Goal: Task Accomplishment & Management: Use online tool/utility

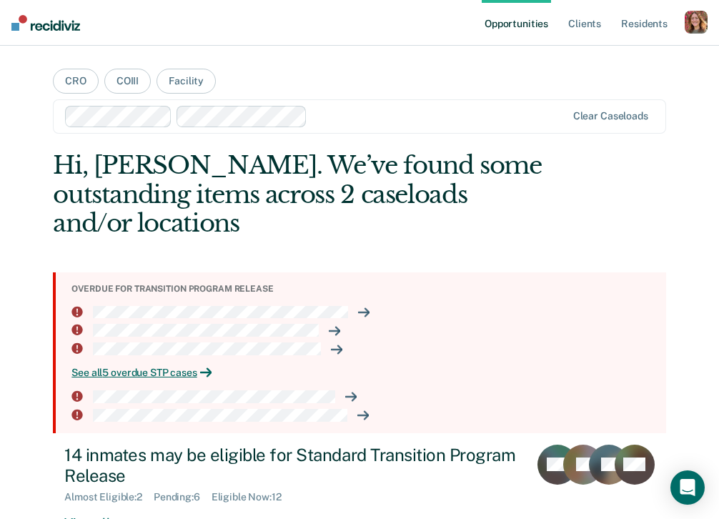
click at [701, 22] on div "button" at bounding box center [695, 22] width 23 height 23
click at [611, 54] on link "Profile" at bounding box center [638, 58] width 115 height 12
click at [696, 24] on div "button" at bounding box center [695, 22] width 23 height 23
click at [603, 54] on link "Profile" at bounding box center [638, 58] width 115 height 12
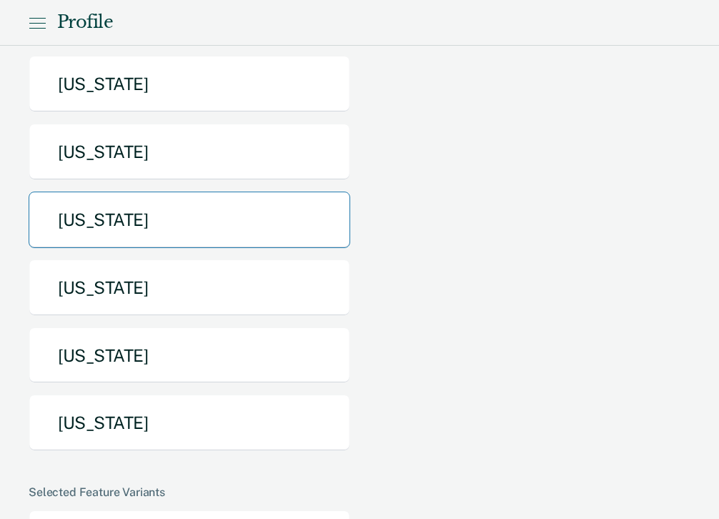
scroll to position [876, 0]
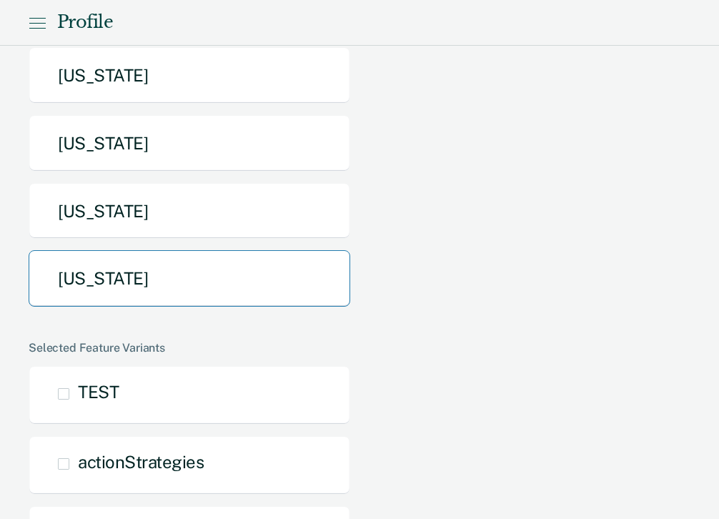
click at [142, 250] on button "[US_STATE]" at bounding box center [189, 278] width 321 height 56
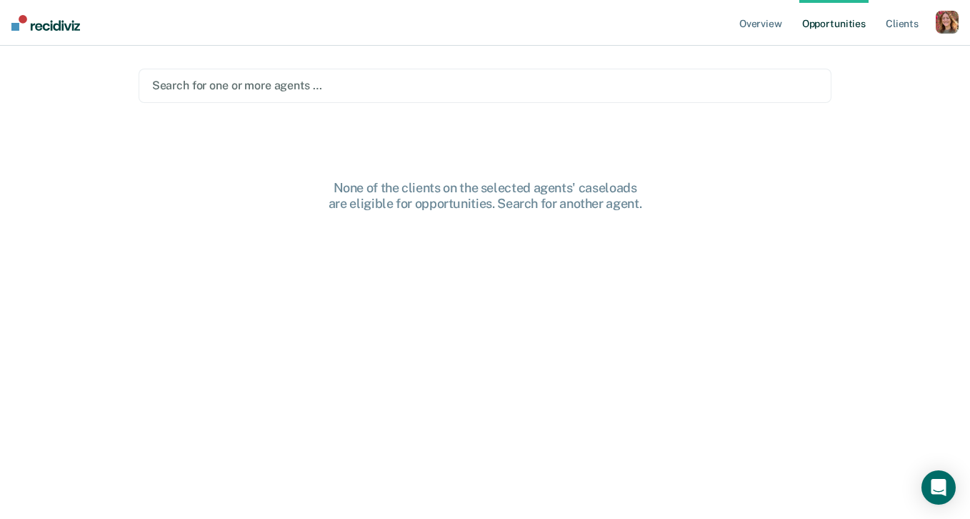
click at [410, 76] on div "Search for one or more agents …" at bounding box center [485, 85] width 669 height 19
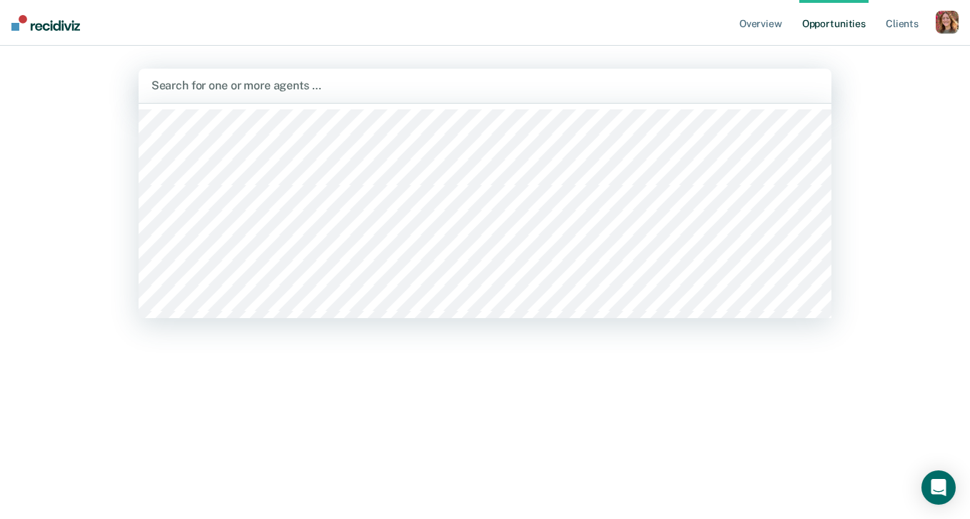
click at [753, 17] on div "button" at bounding box center [947, 22] width 23 height 23
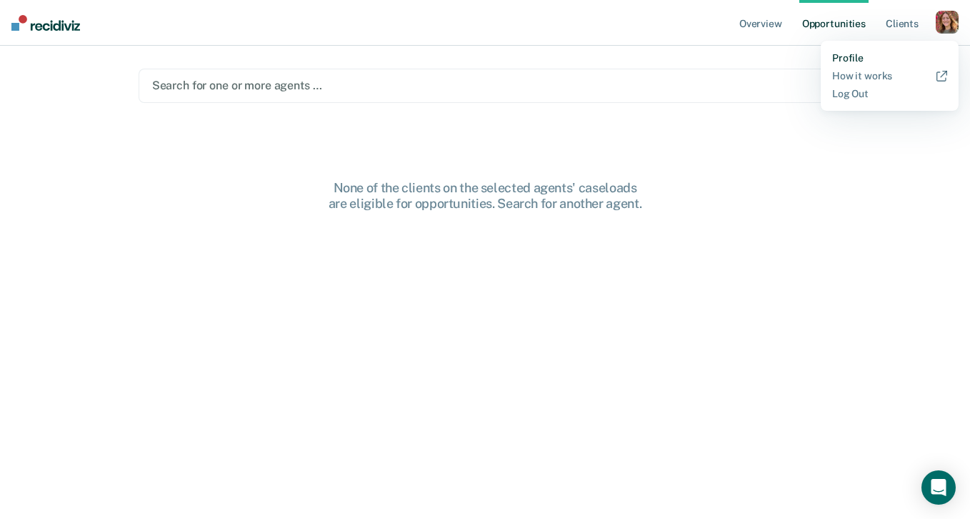
click at [753, 57] on link "Profile" at bounding box center [889, 58] width 115 height 12
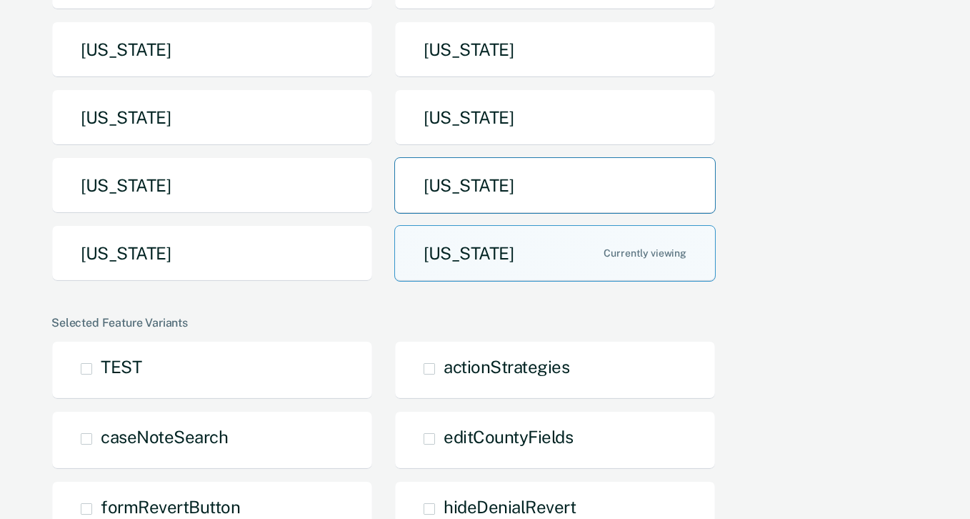
scroll to position [294, 0]
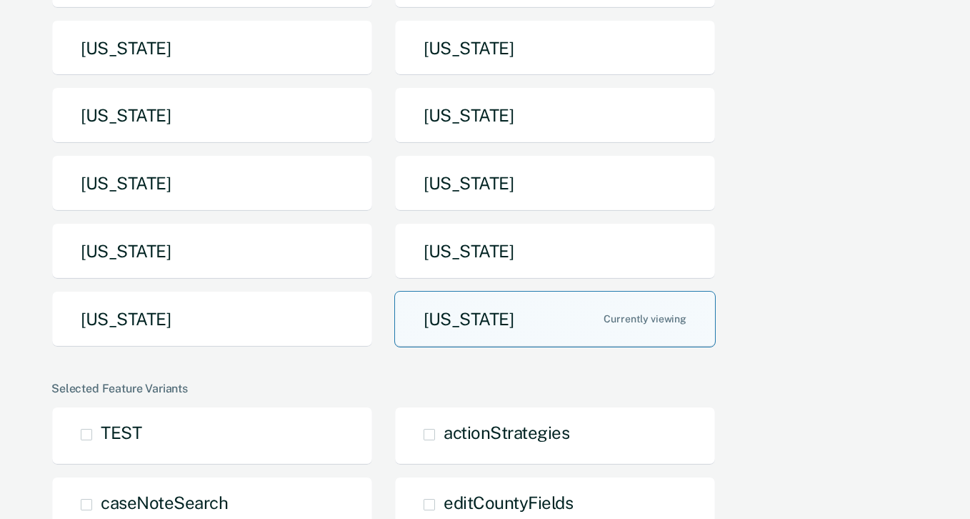
click at [460, 318] on button "[US_STATE]" at bounding box center [554, 319] width 321 height 56
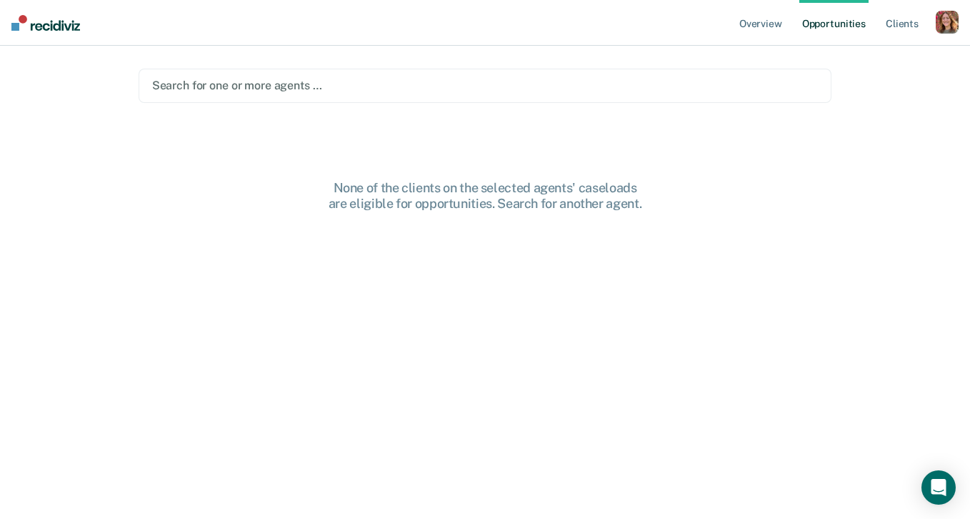
click at [521, 89] on div at bounding box center [485, 85] width 666 height 16
type input "b"
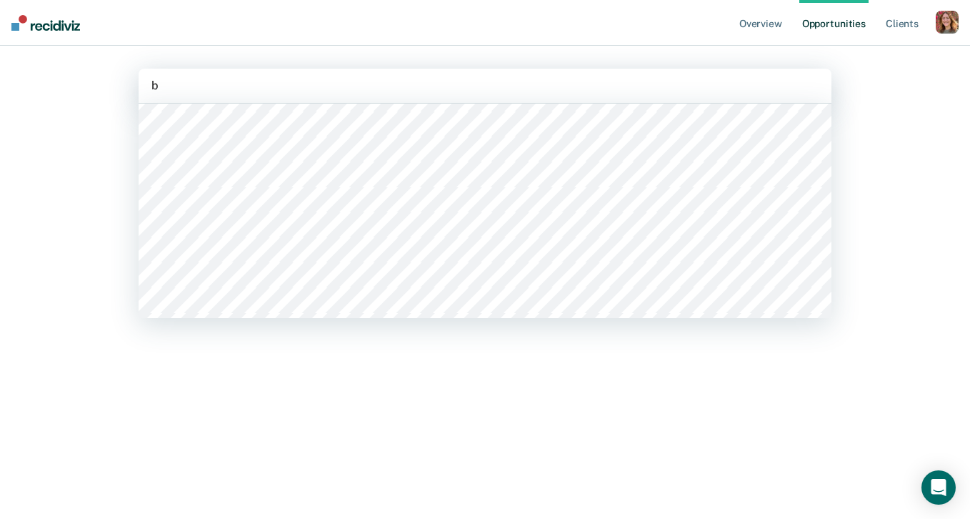
scroll to position [1206, 0]
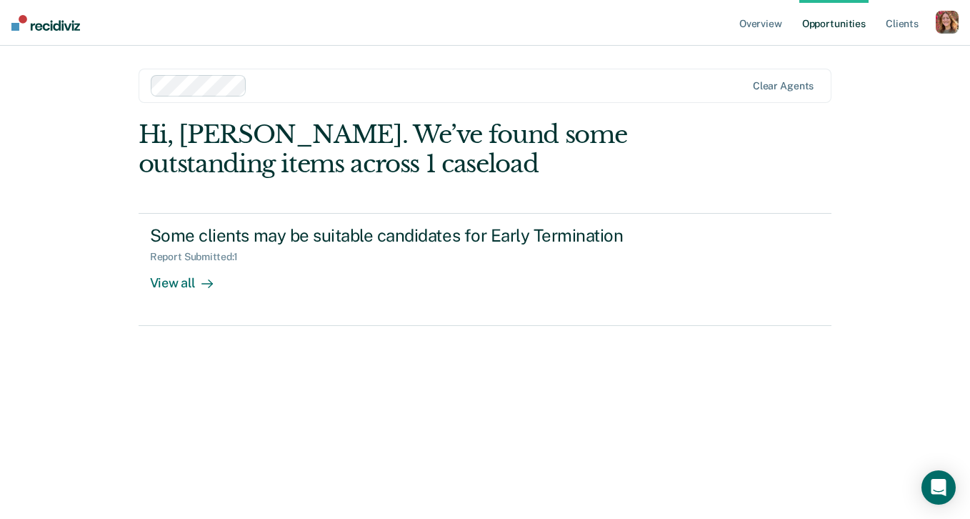
type input "w"
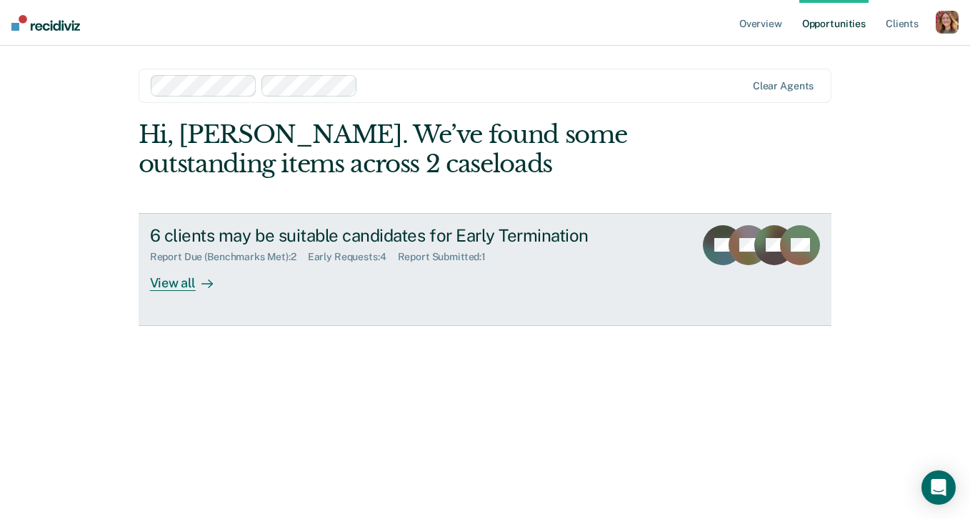
click at [176, 283] on div "View all" at bounding box center [190, 277] width 80 height 28
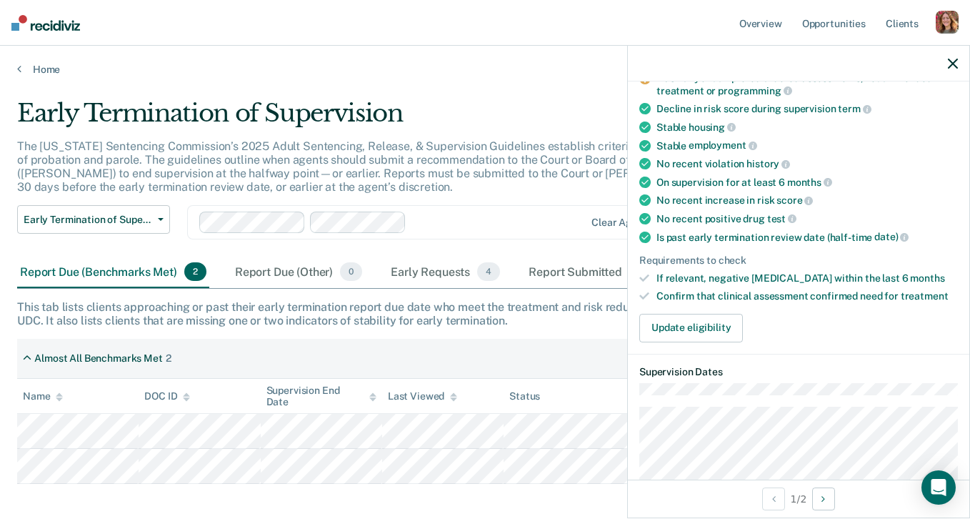
scroll to position [104, 0]
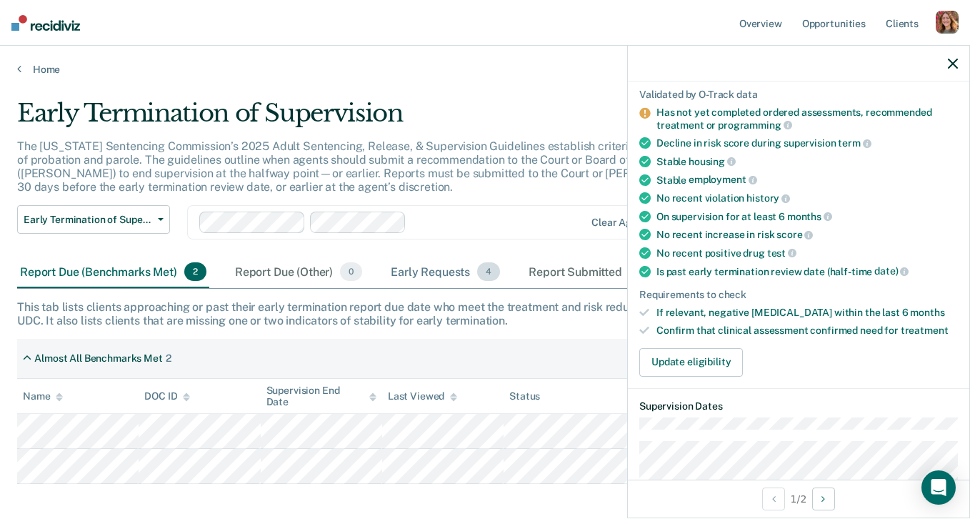
click at [406, 273] on div "Early Requests 4" at bounding box center [445, 271] width 115 height 31
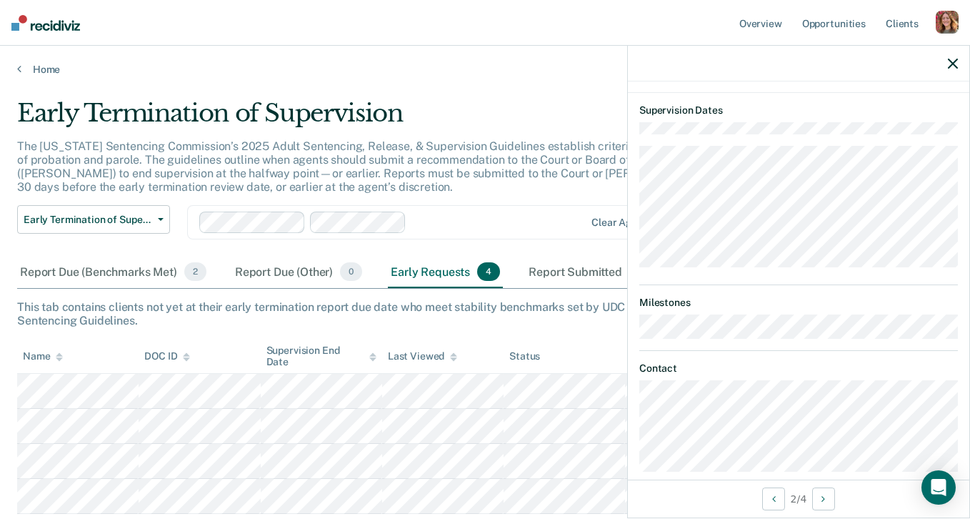
scroll to position [354, 0]
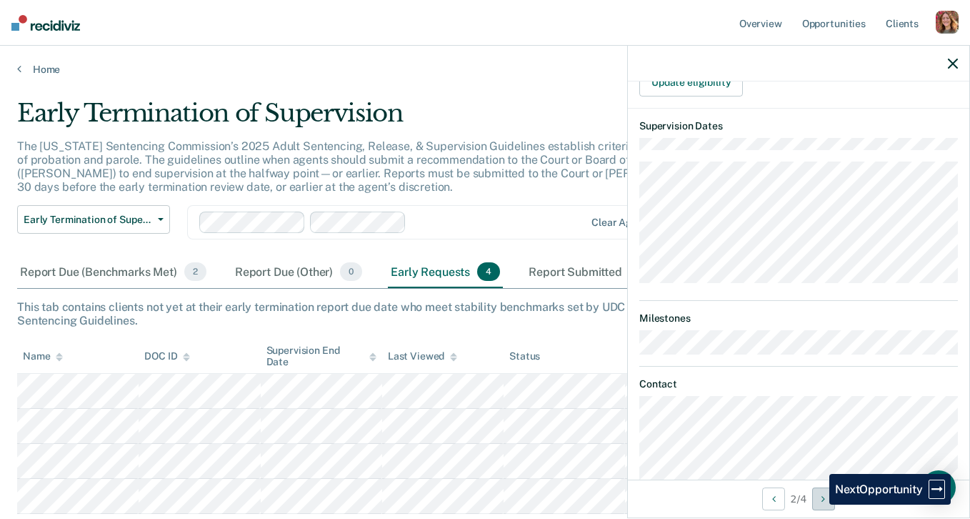
click at [753, 504] on button "Next Opportunity" at bounding box center [823, 498] width 23 height 23
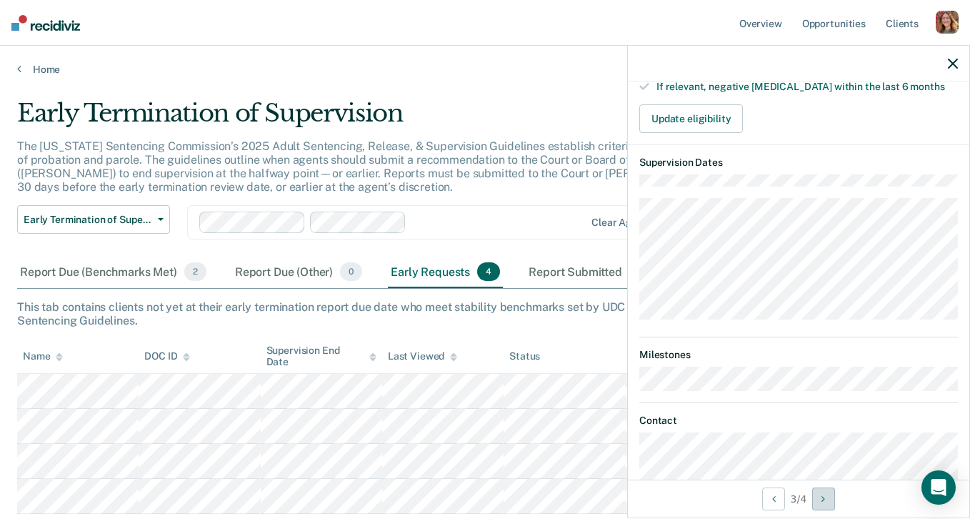
scroll to position [320, 0]
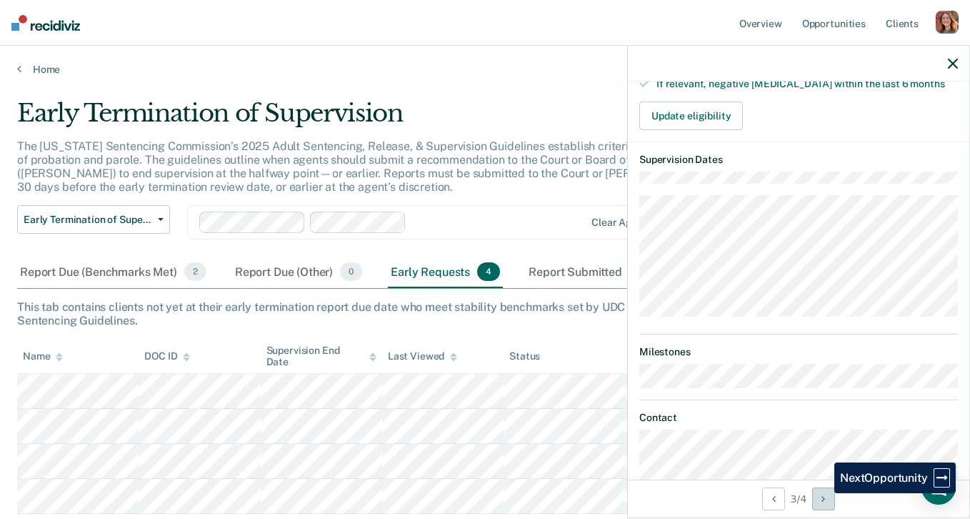
click at [753, 493] on button "Next Opportunity" at bounding box center [823, 498] width 23 height 23
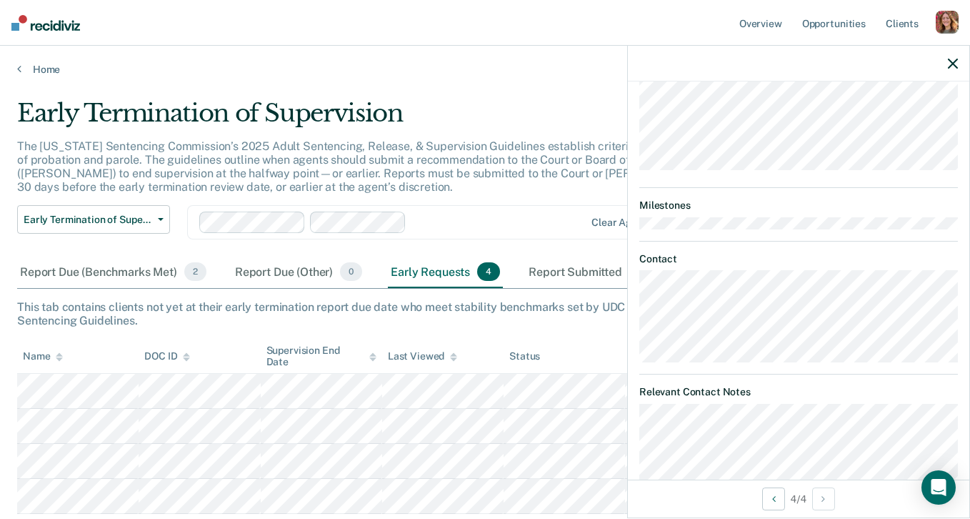
scroll to position [451, 0]
click at [21, 70] on link "Home" at bounding box center [485, 69] width 936 height 13
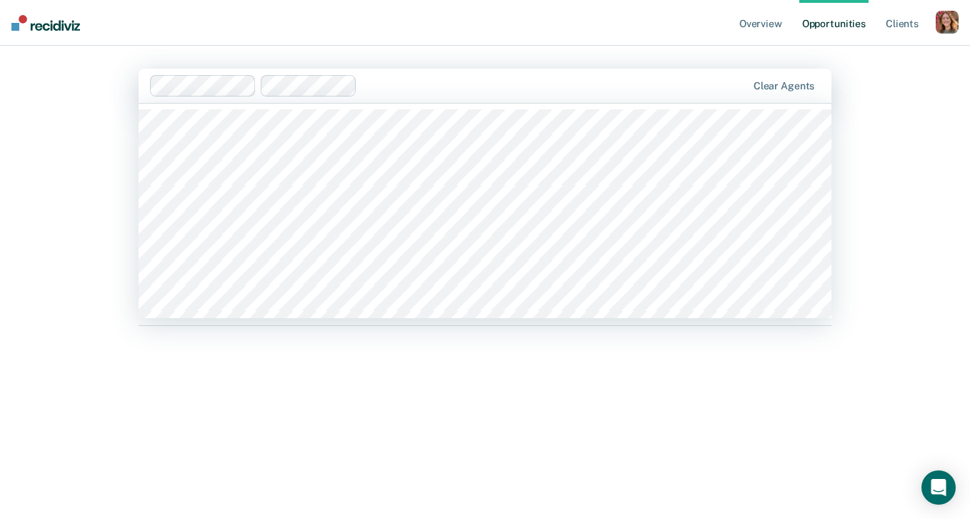
click at [404, 80] on div at bounding box center [555, 85] width 384 height 16
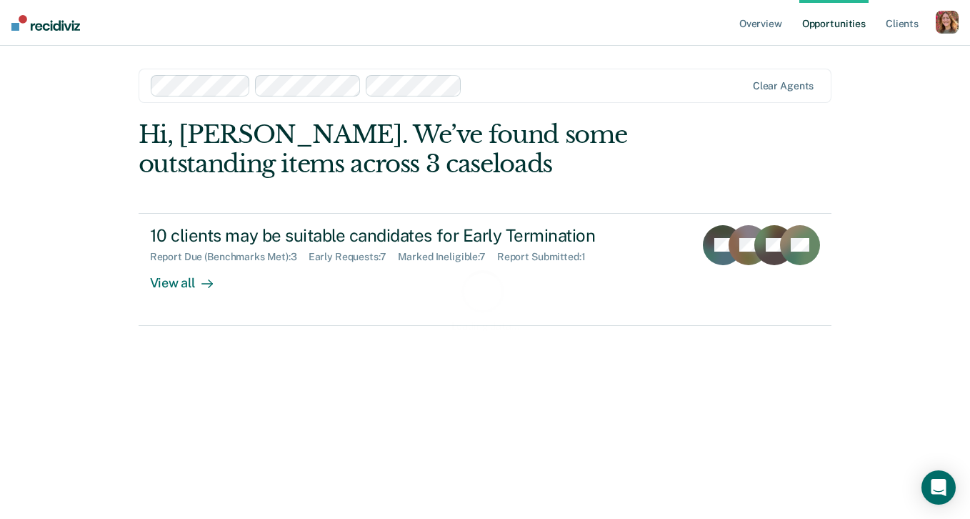
click at [184, 284] on div "Loading data..." at bounding box center [485, 299] width 648 height 66
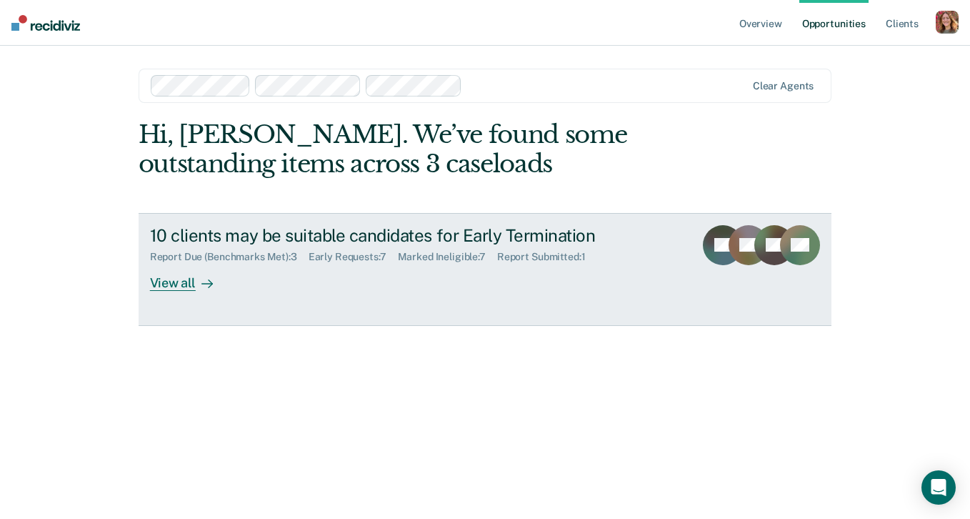
click at [184, 284] on div "View all" at bounding box center [190, 277] width 80 height 28
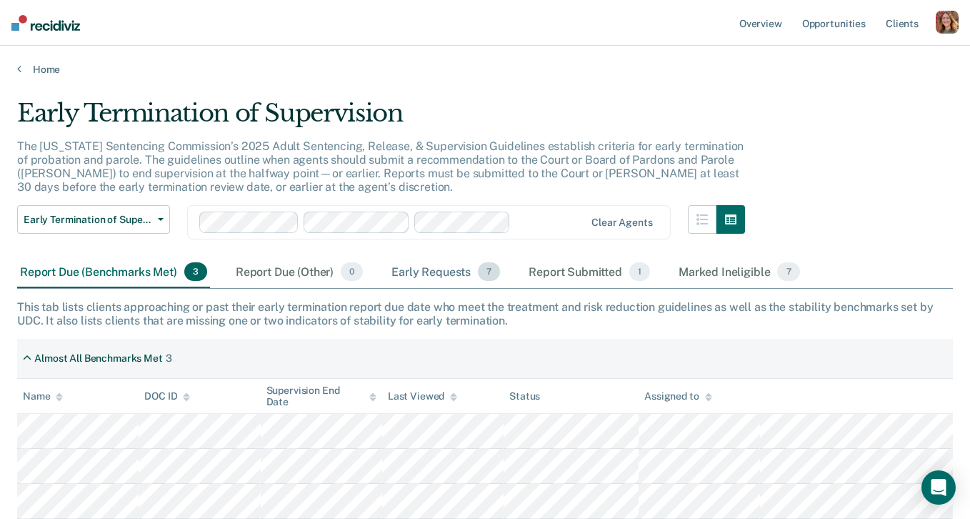
click at [425, 269] on div "Early Requests 7" at bounding box center [446, 271] width 114 height 31
